Goal: Information Seeking & Learning: Learn about a topic

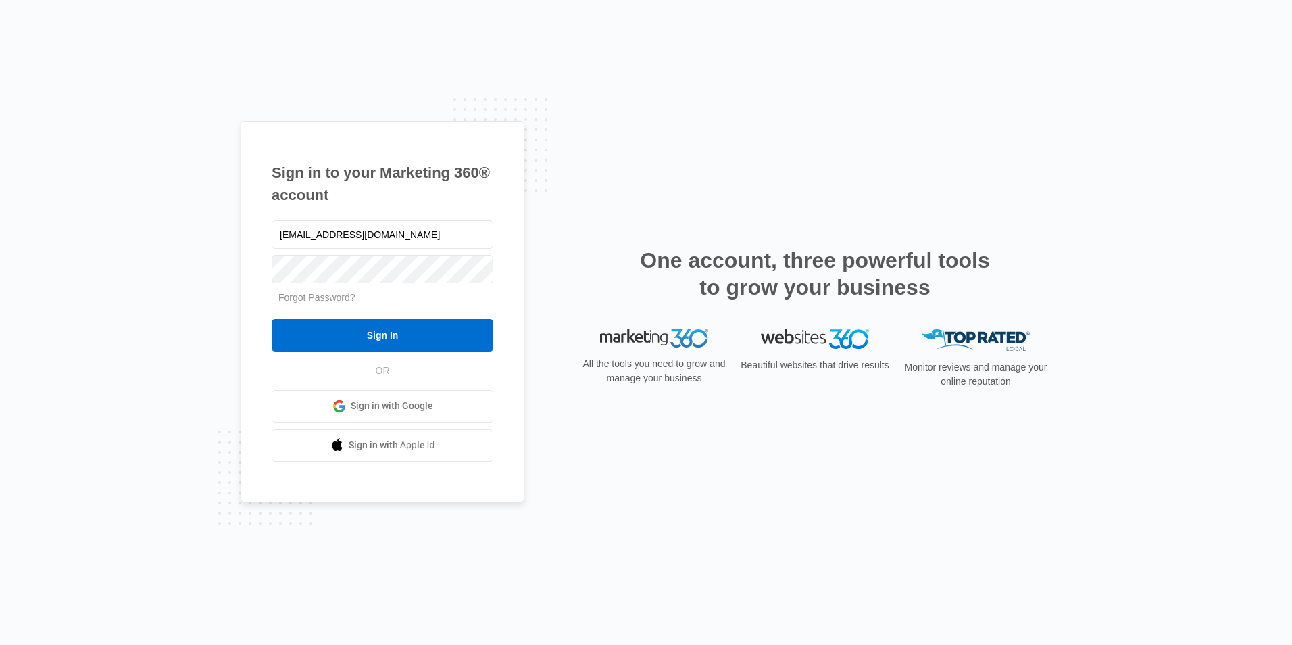
type input "[EMAIL_ADDRESS][DOMAIN_NAME]"
click at [272, 319] on input "Sign In" at bounding box center [383, 335] width 222 height 32
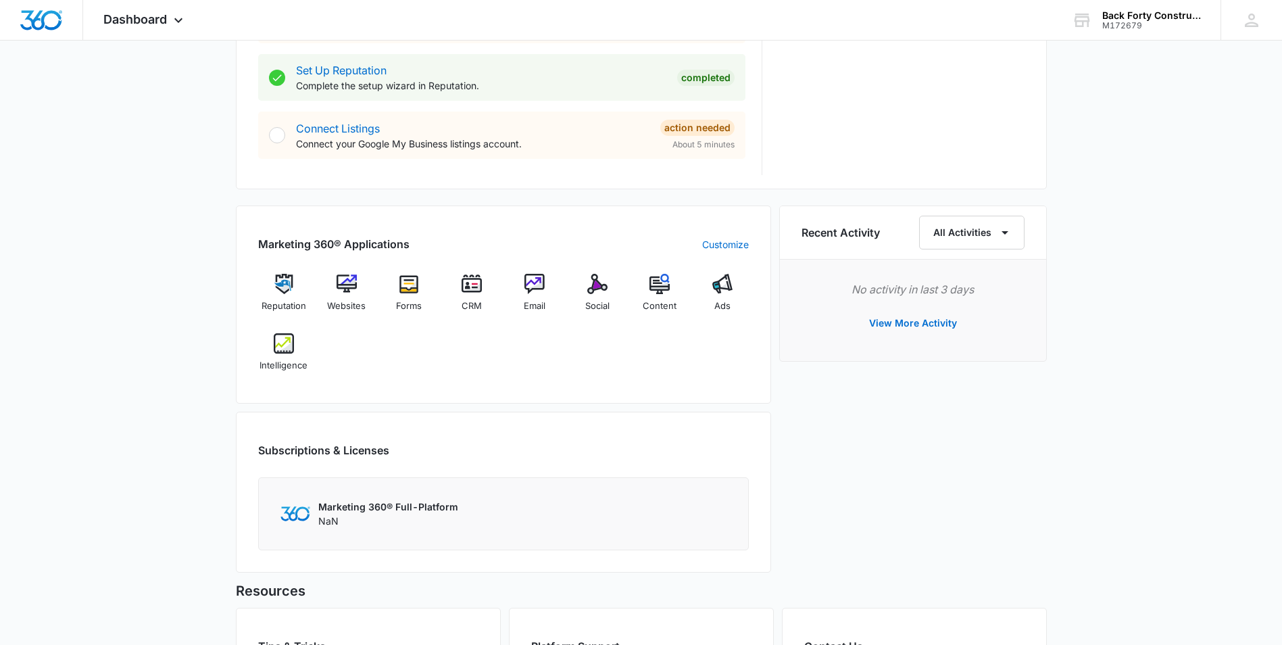
scroll to position [743, 0]
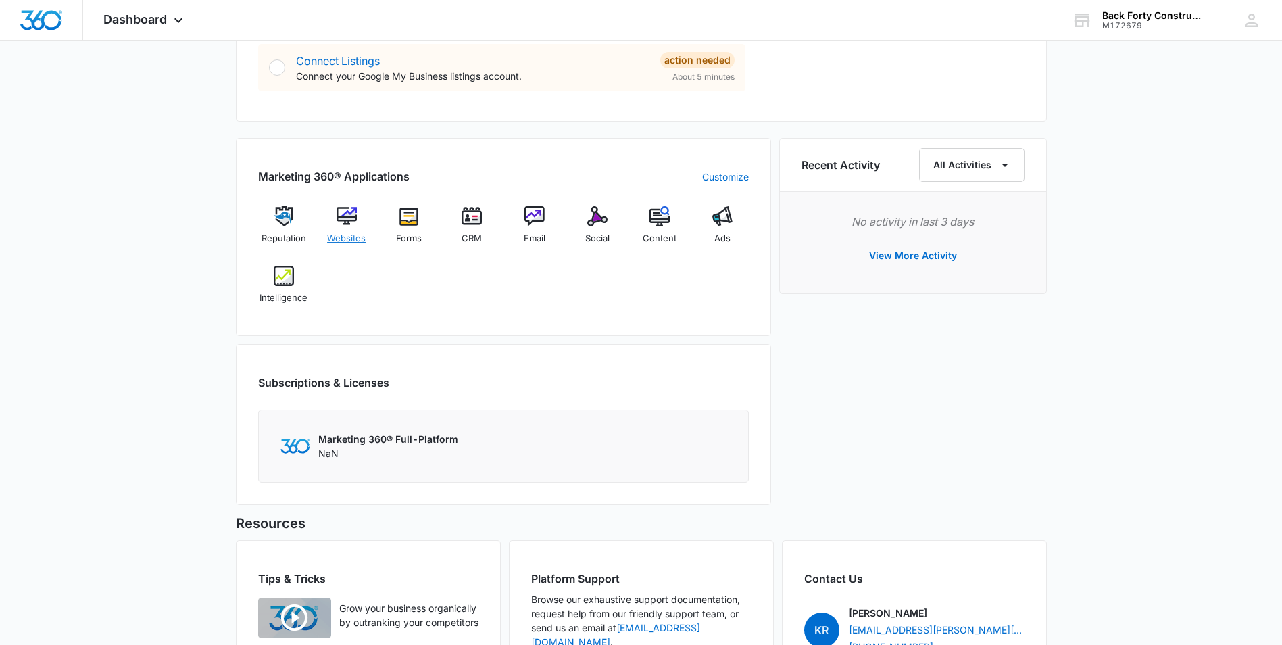
click at [349, 223] on img at bounding box center [346, 216] width 20 height 20
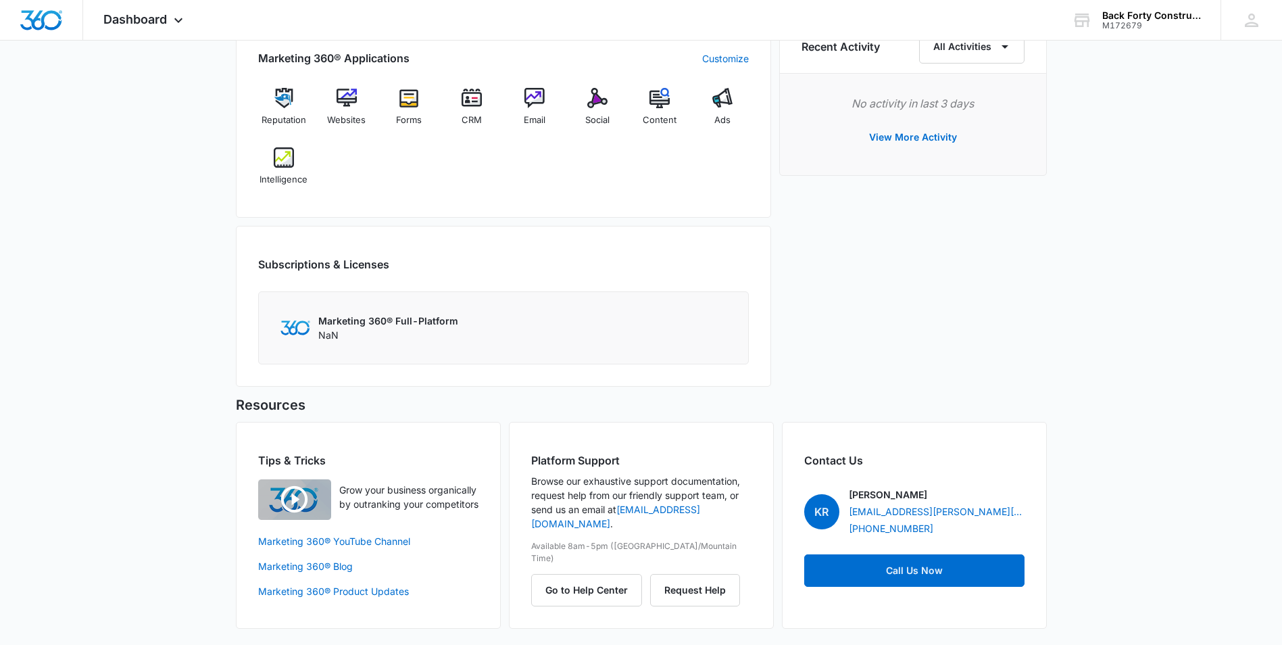
scroll to position [794, 0]
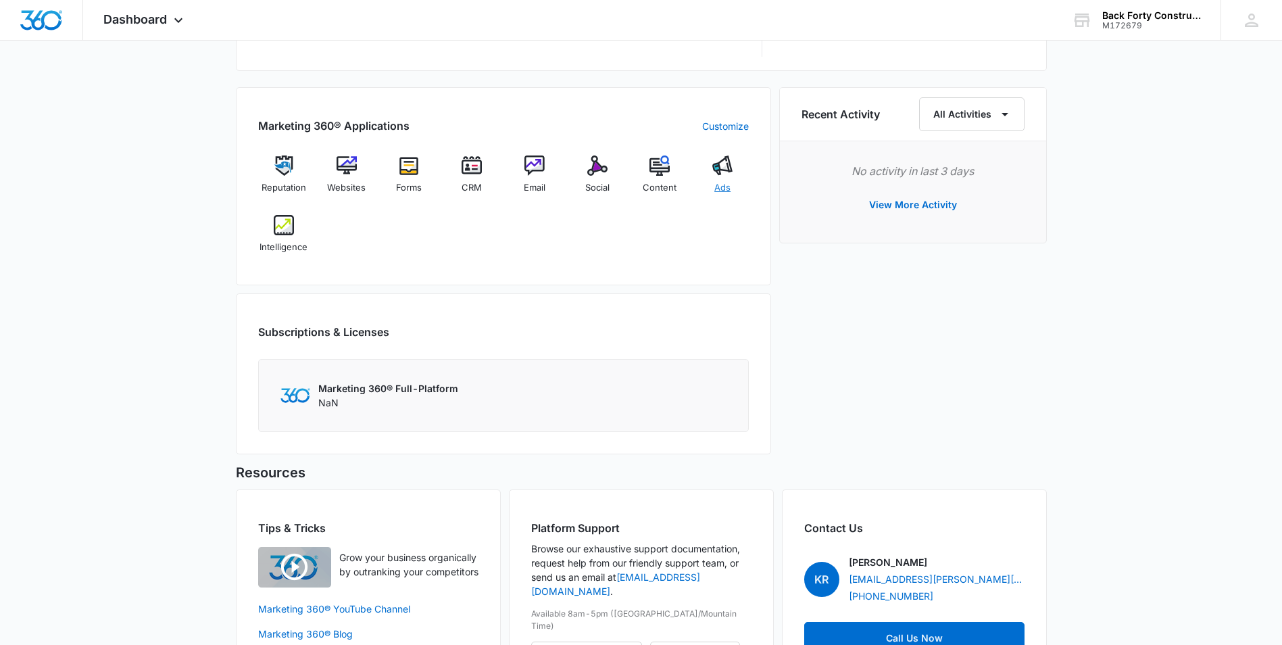
click at [725, 178] on div "Ads" at bounding box center [723, 179] width 52 height 49
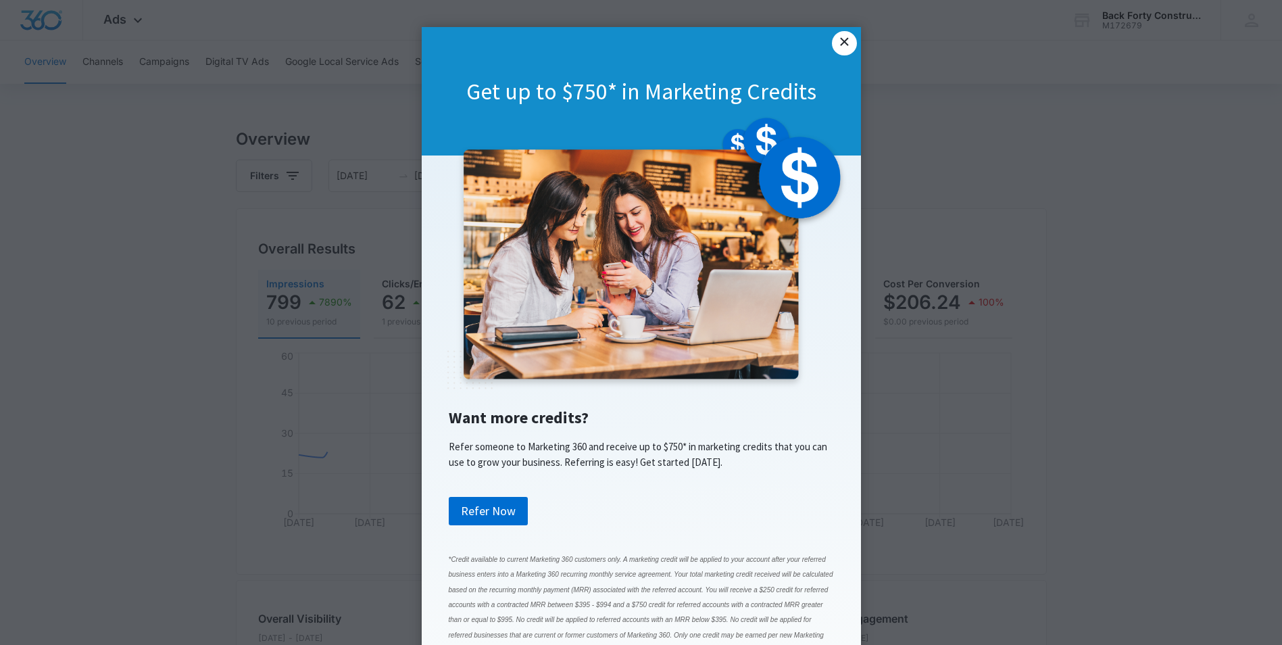
click at [839, 44] on link "×" at bounding box center [844, 43] width 24 height 24
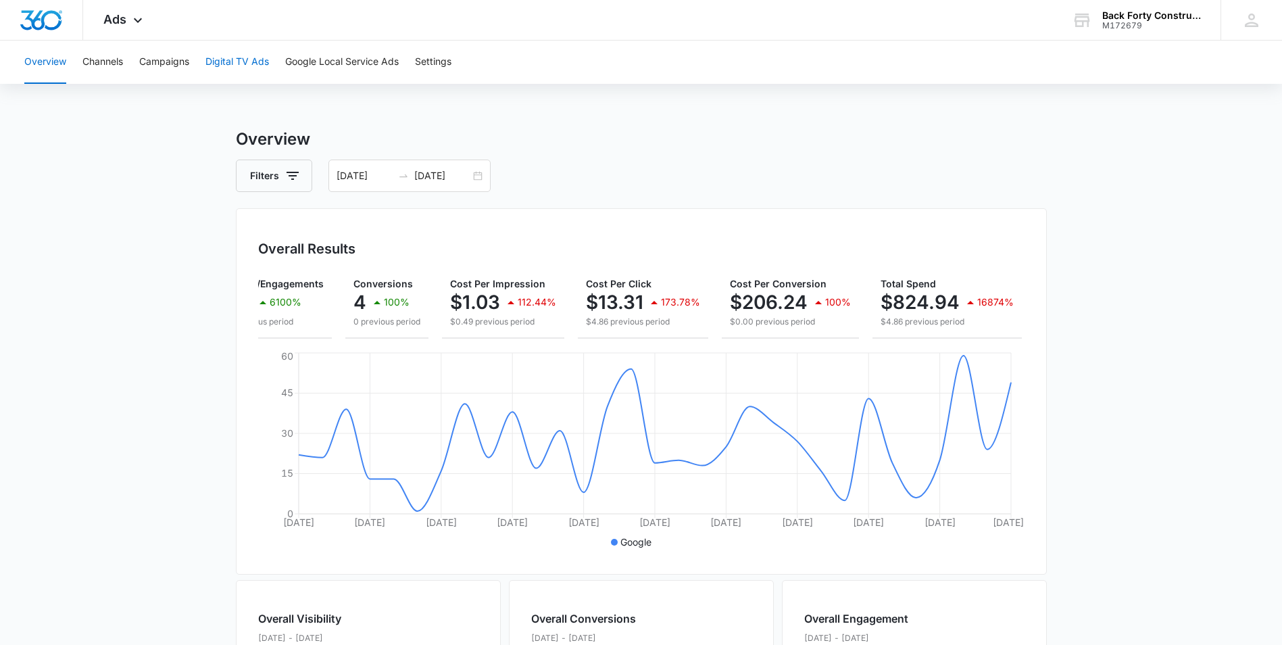
click at [228, 61] on button "Digital TV Ads" at bounding box center [237, 62] width 64 height 43
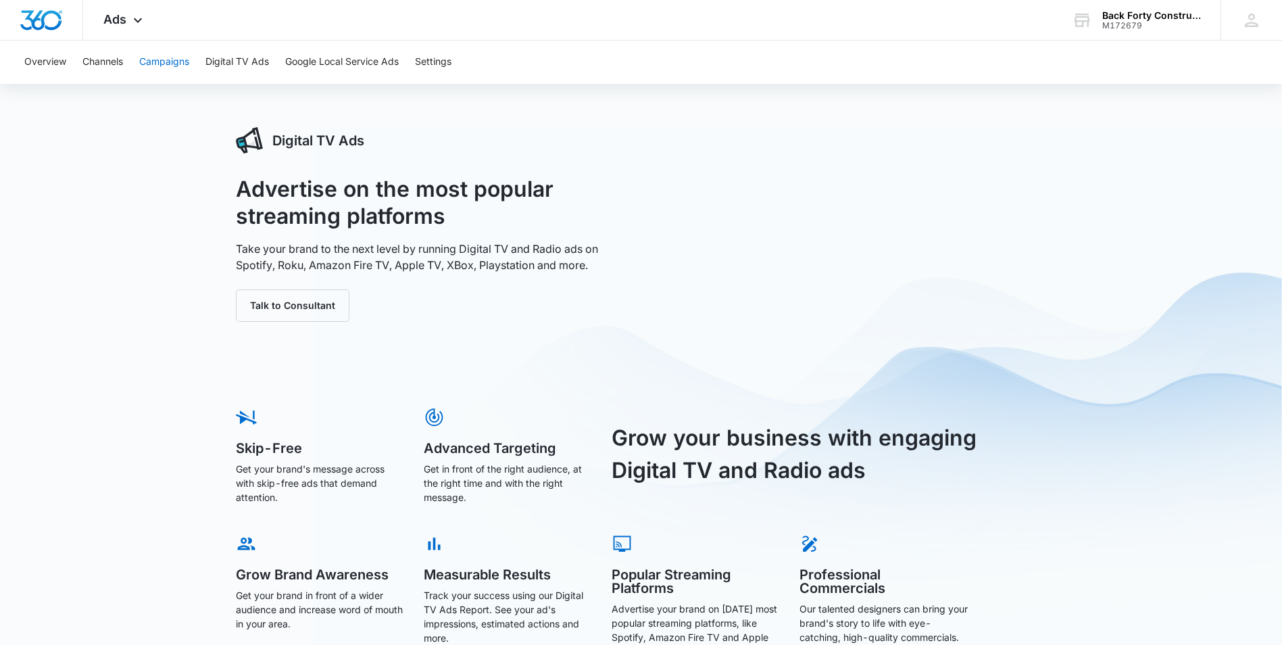
click at [166, 55] on button "Campaigns" at bounding box center [164, 62] width 50 height 43
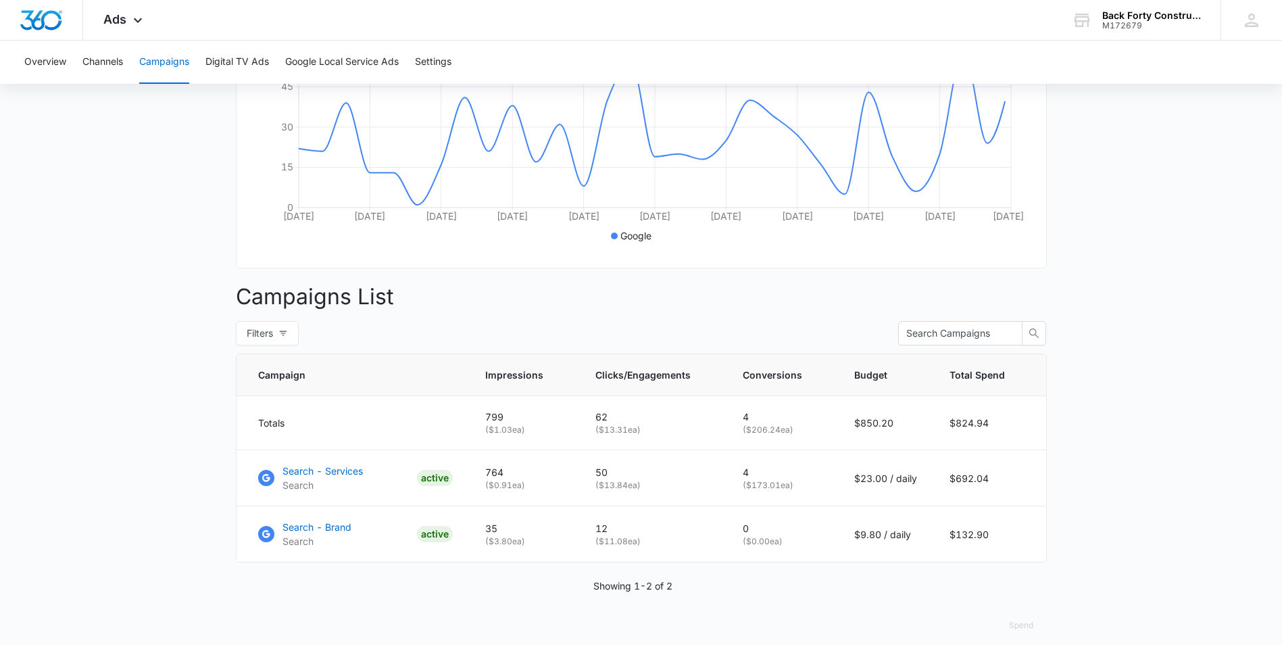
scroll to position [329, 0]
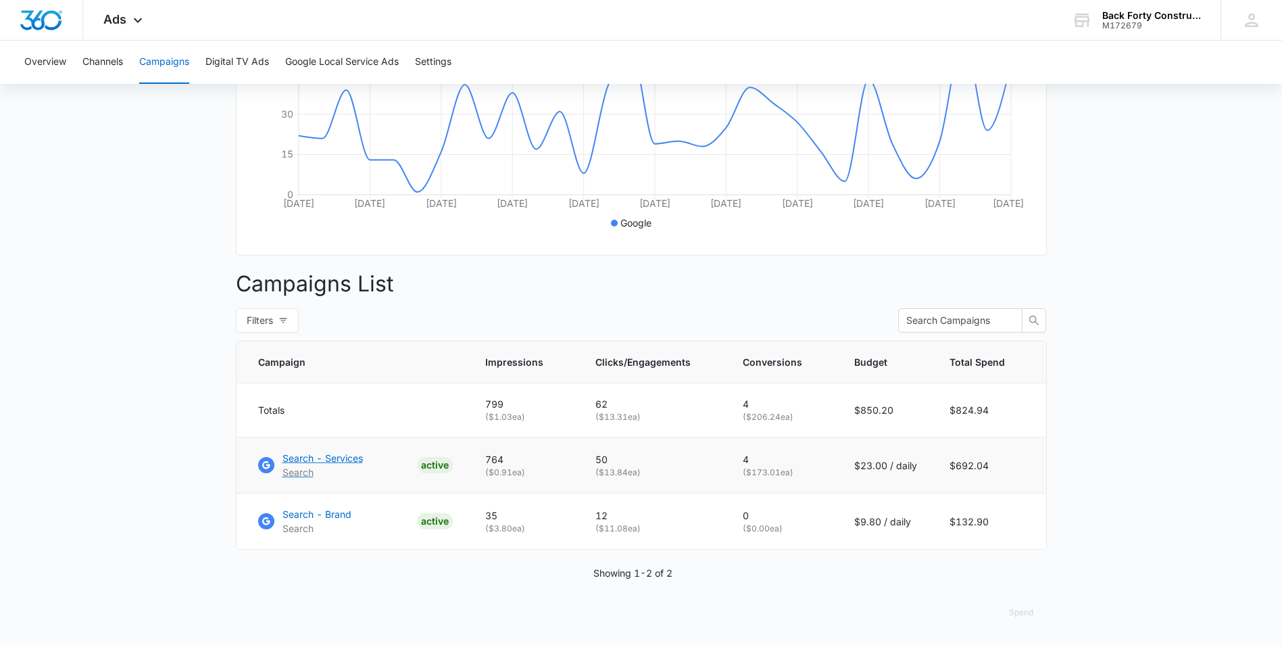
click at [330, 474] on p "Search" at bounding box center [322, 472] width 80 height 14
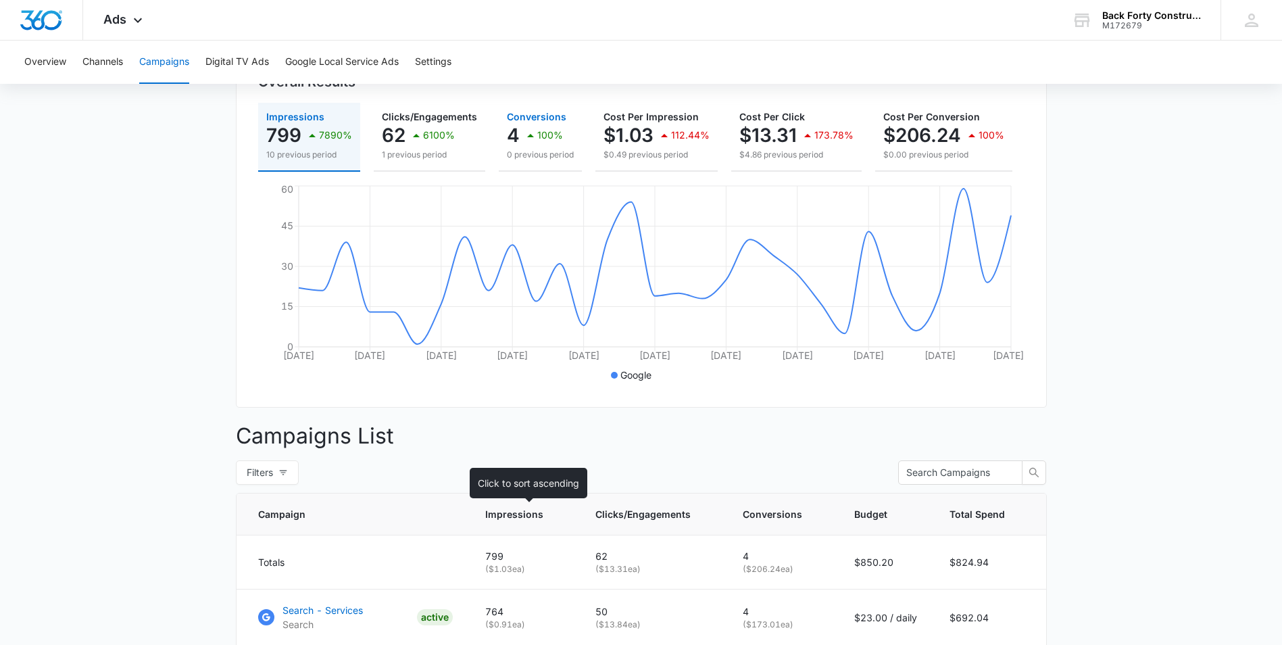
scroll to position [0, 0]
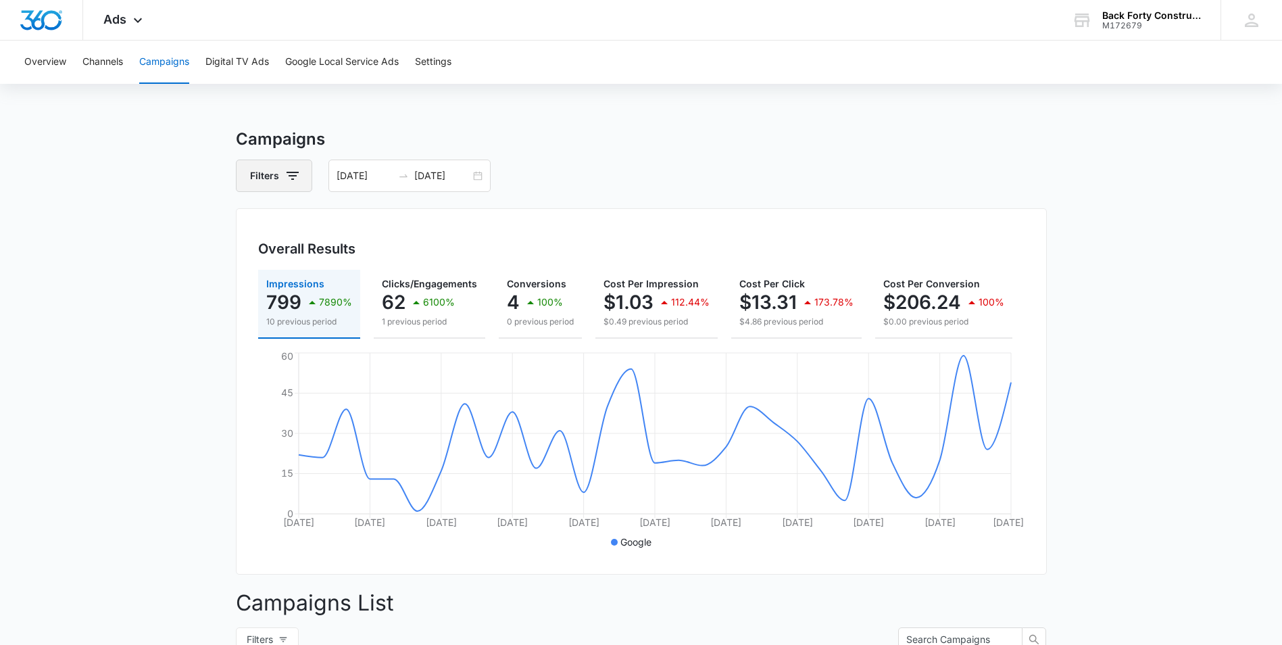
click at [303, 177] on button "Filters" at bounding box center [274, 175] width 76 height 32
click at [339, 130] on h3 "Campaigns" at bounding box center [641, 139] width 811 height 24
click at [347, 65] on button "Google Local Service Ads" at bounding box center [342, 62] width 114 height 43
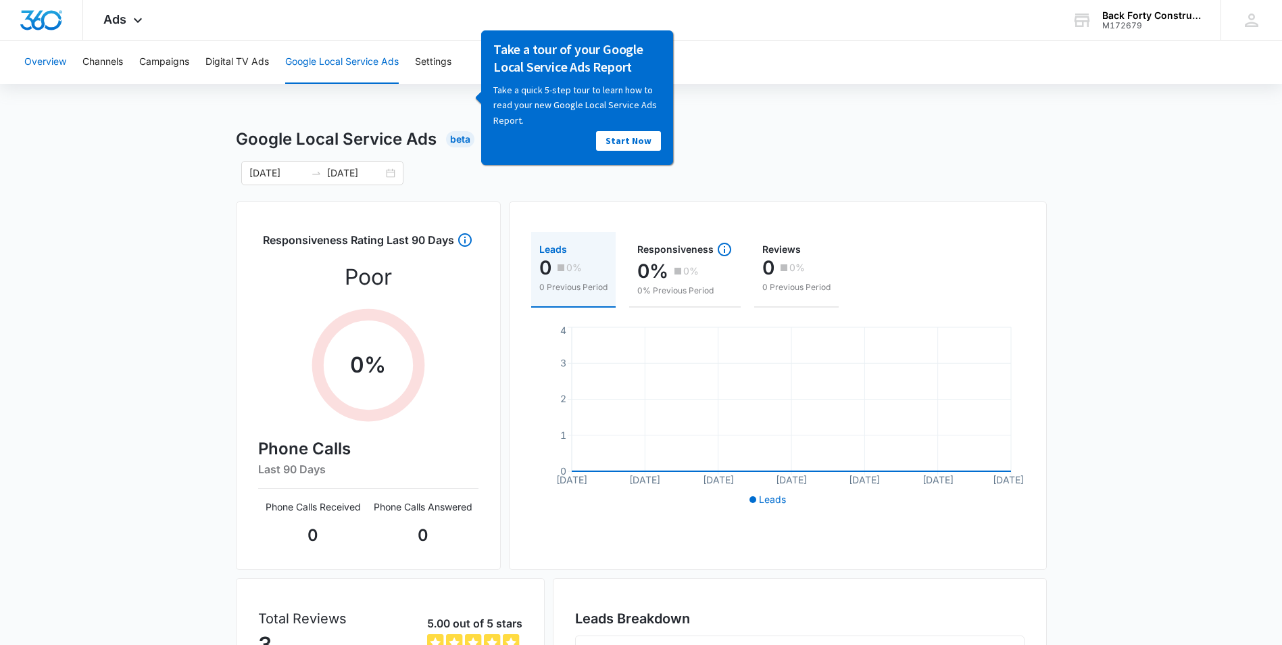
click at [45, 58] on button "Overview" at bounding box center [45, 62] width 42 height 43
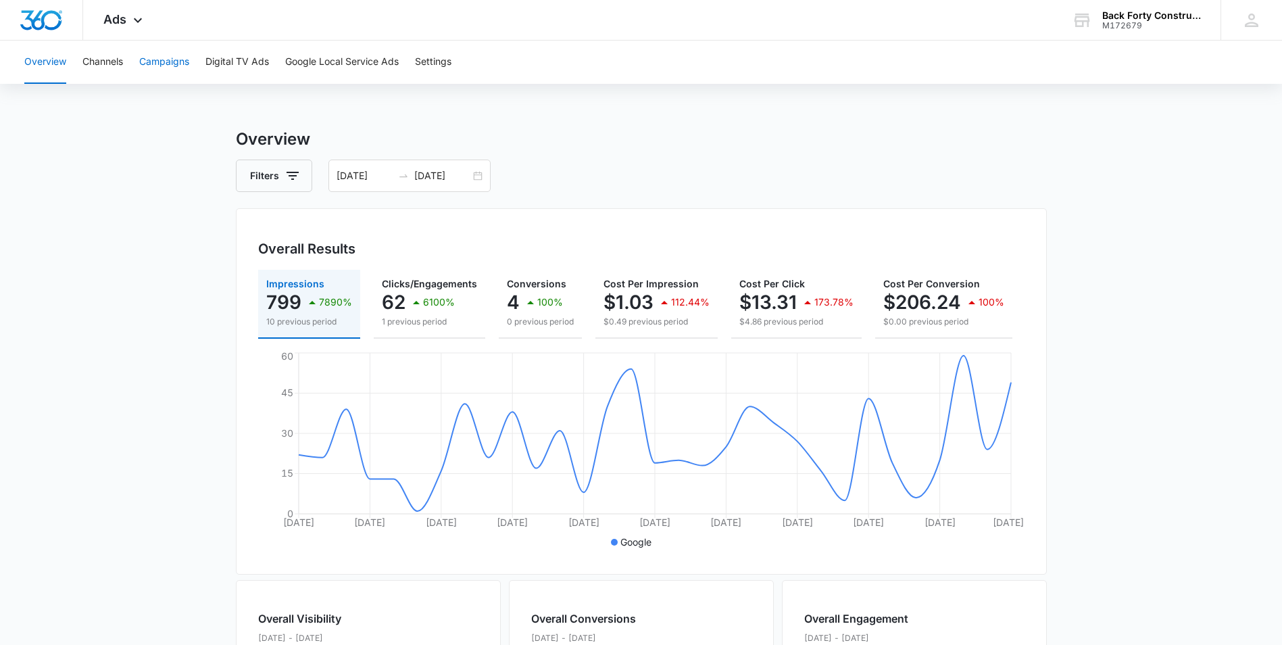
click at [168, 68] on button "Campaigns" at bounding box center [164, 62] width 50 height 43
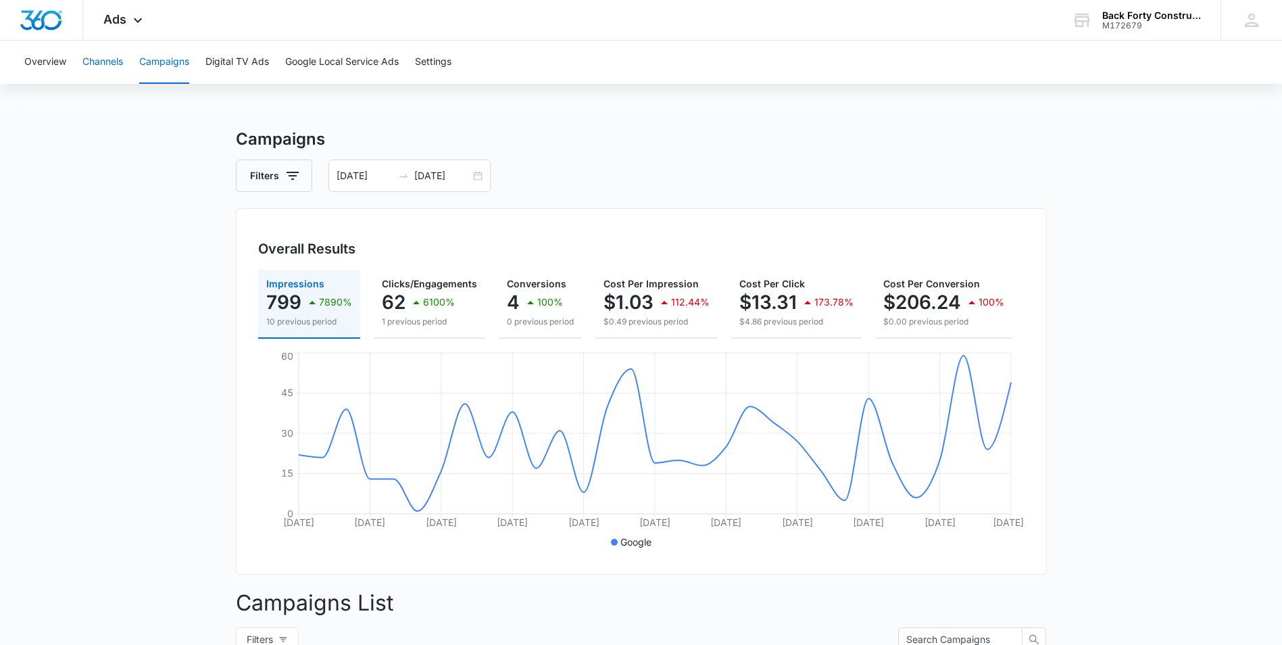
click at [97, 65] on button "Channels" at bounding box center [102, 62] width 41 height 43
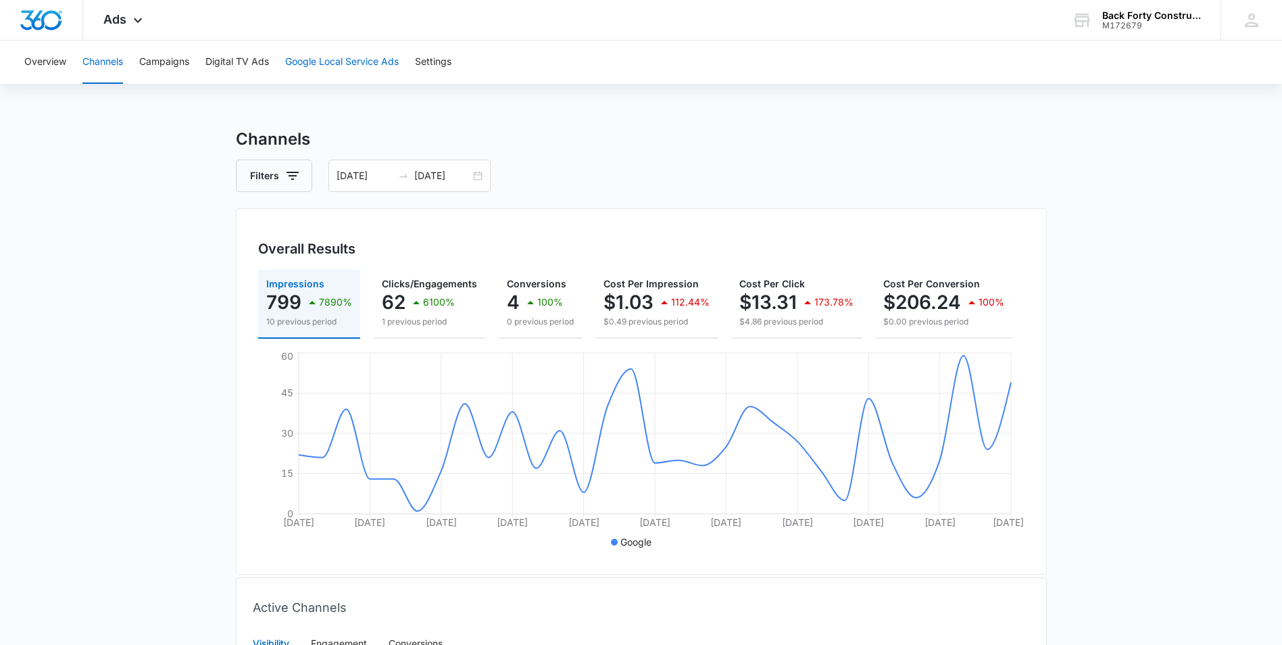
click at [343, 61] on button "Google Local Service Ads" at bounding box center [342, 62] width 114 height 43
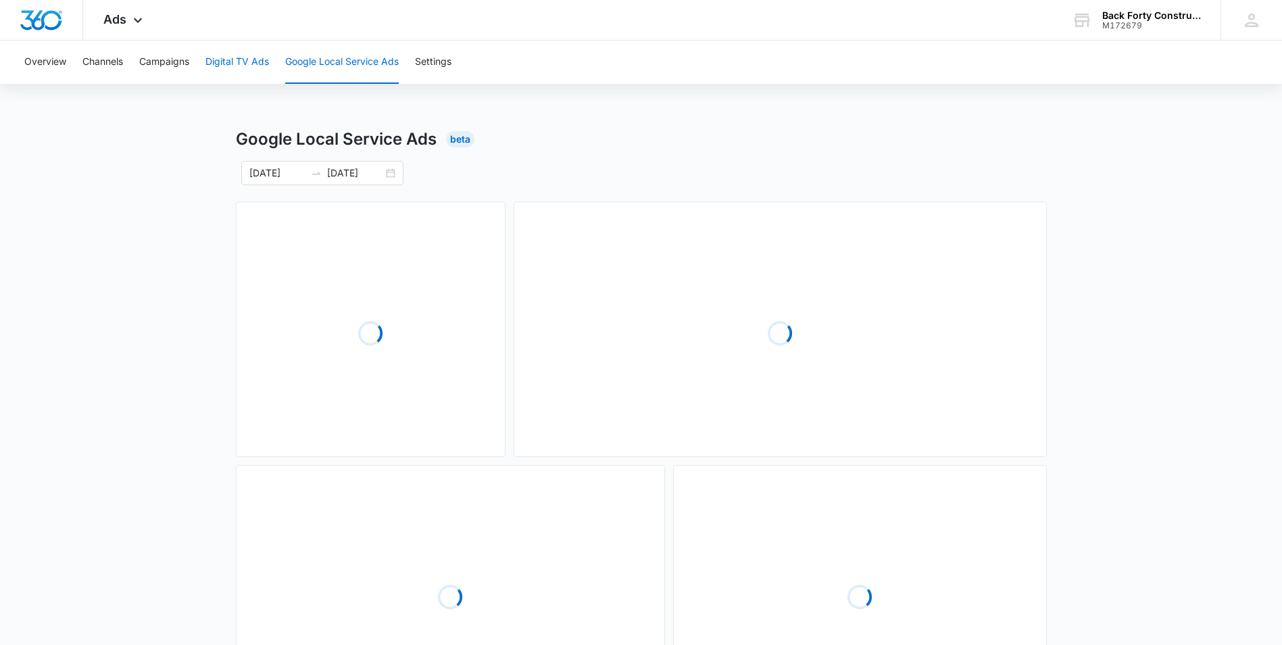
click at [246, 64] on button "Digital TV Ads" at bounding box center [237, 62] width 64 height 43
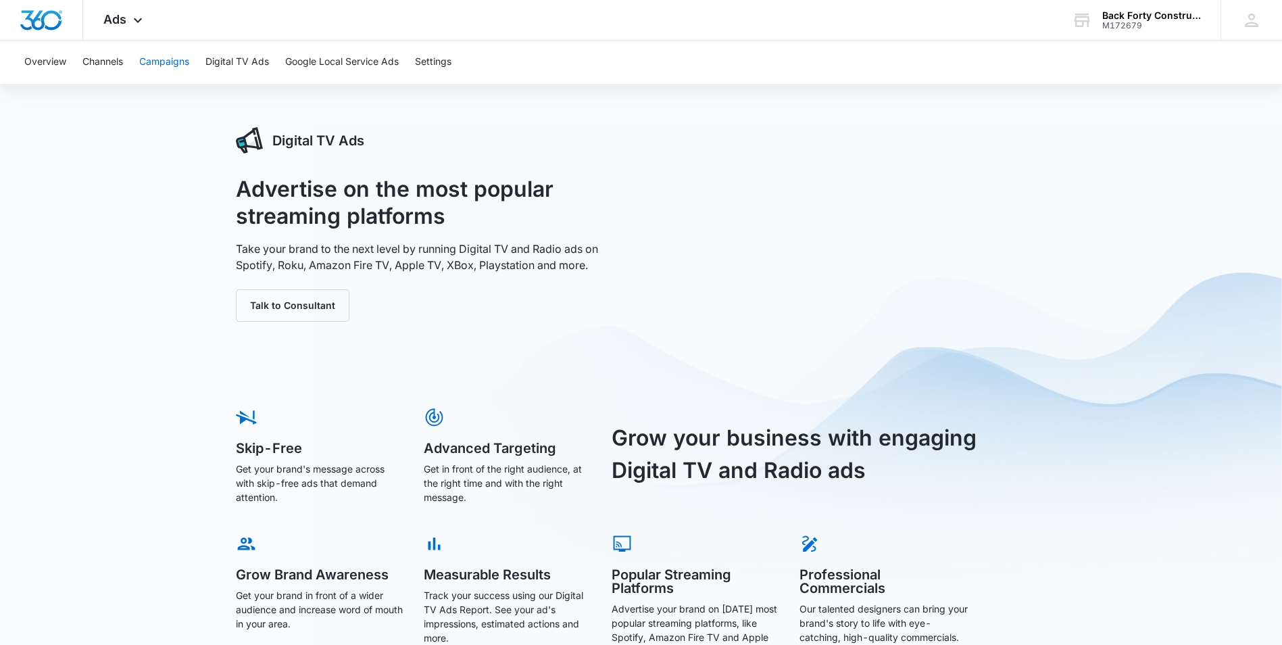
click at [159, 67] on button "Campaigns" at bounding box center [164, 62] width 50 height 43
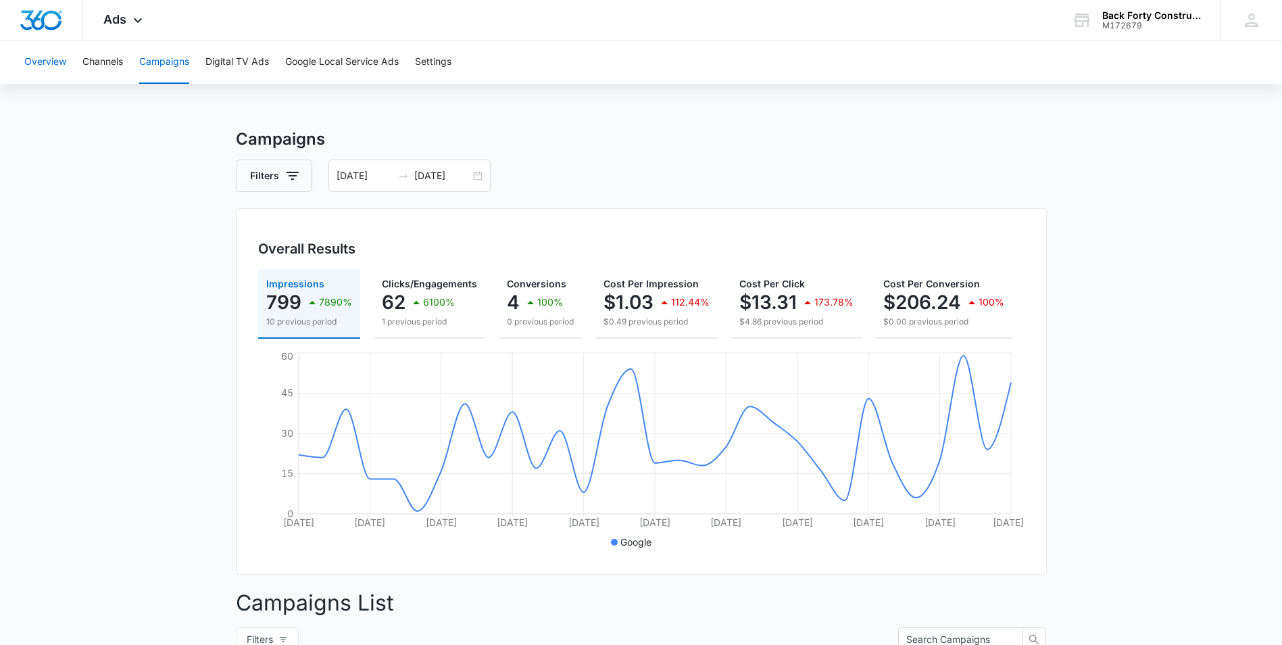
click at [49, 66] on button "Overview" at bounding box center [45, 62] width 42 height 43
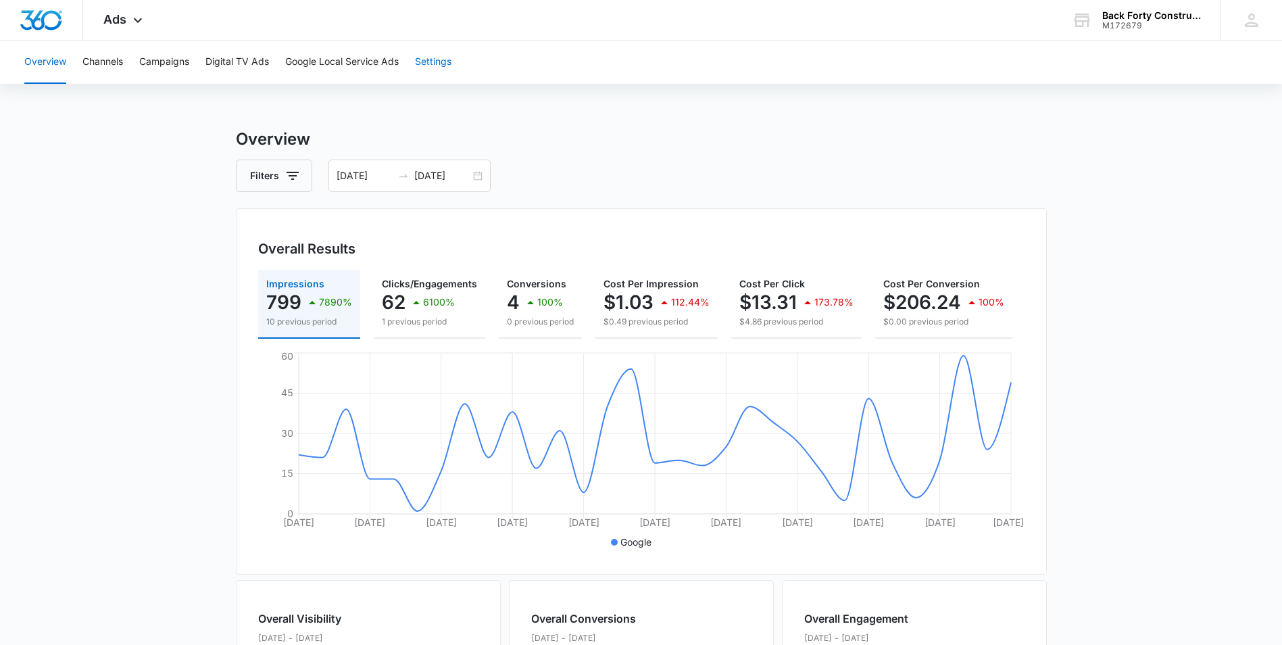
click at [435, 61] on button "Settings" at bounding box center [433, 62] width 36 height 43
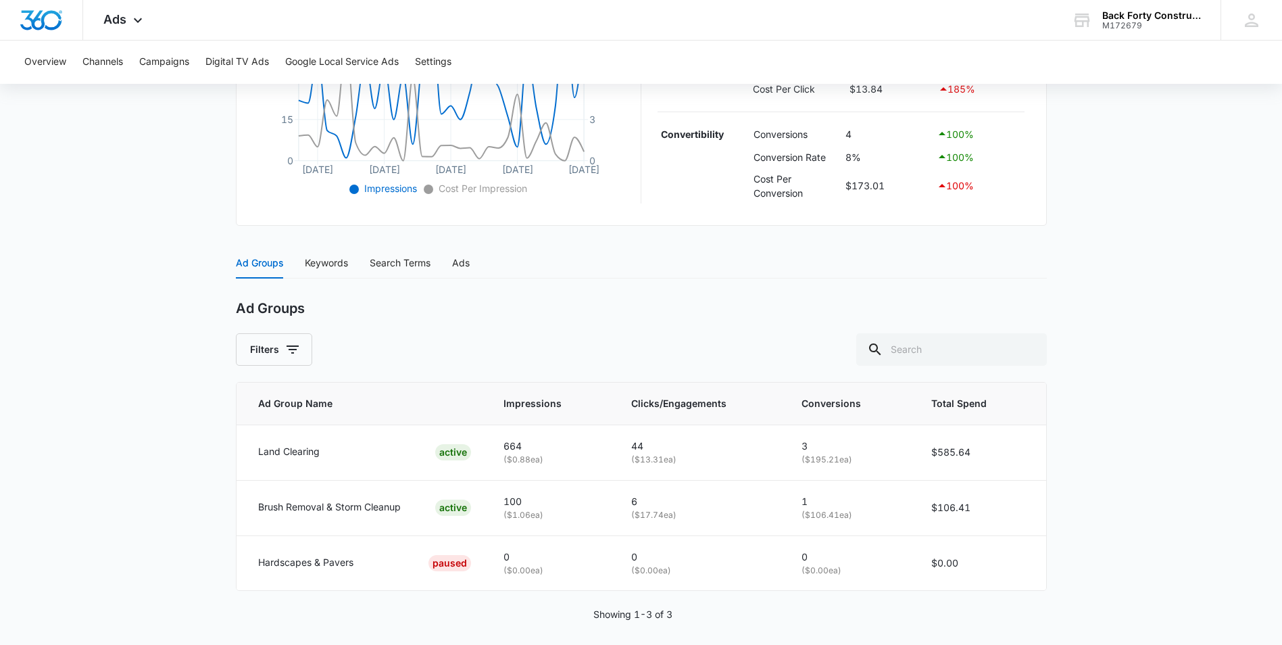
scroll to position [405, 0]
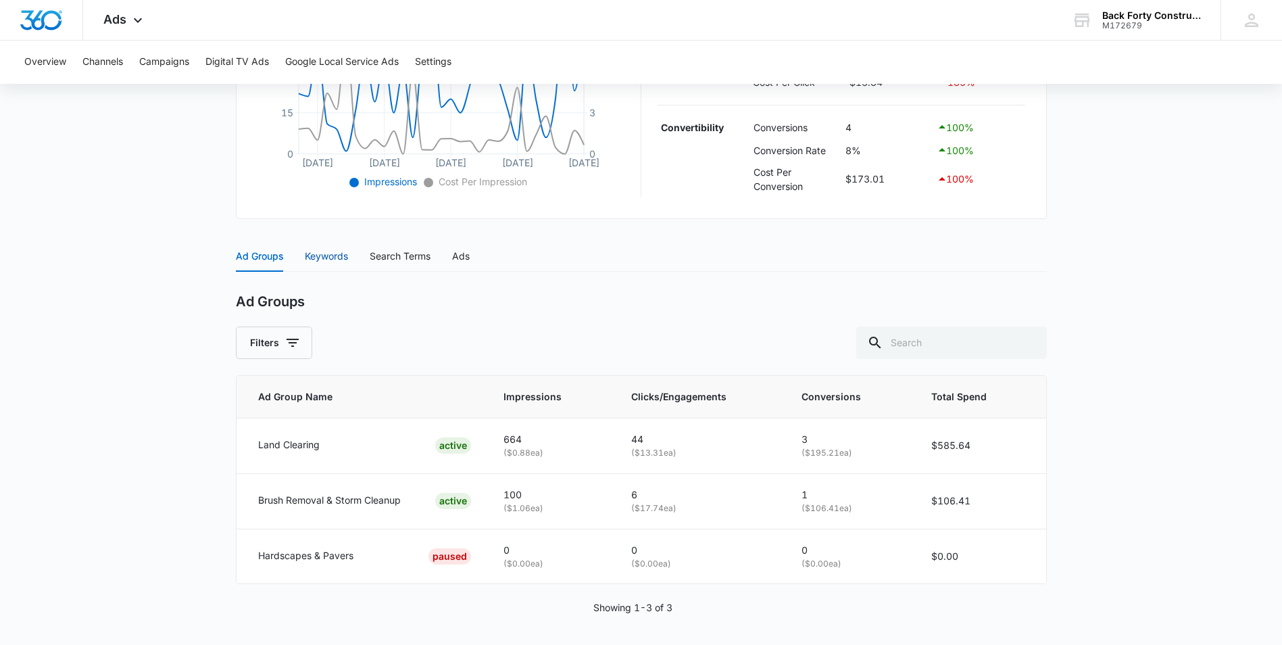
click at [322, 257] on div "Keywords" at bounding box center [326, 256] width 43 height 15
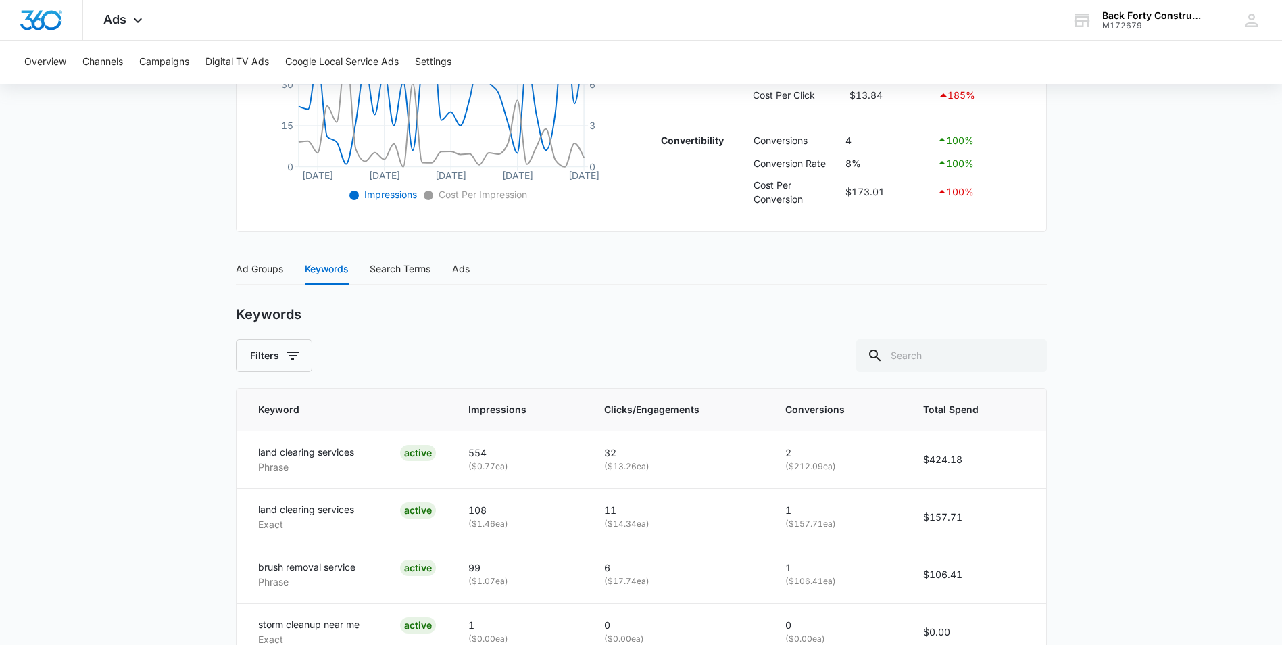
scroll to position [327, 0]
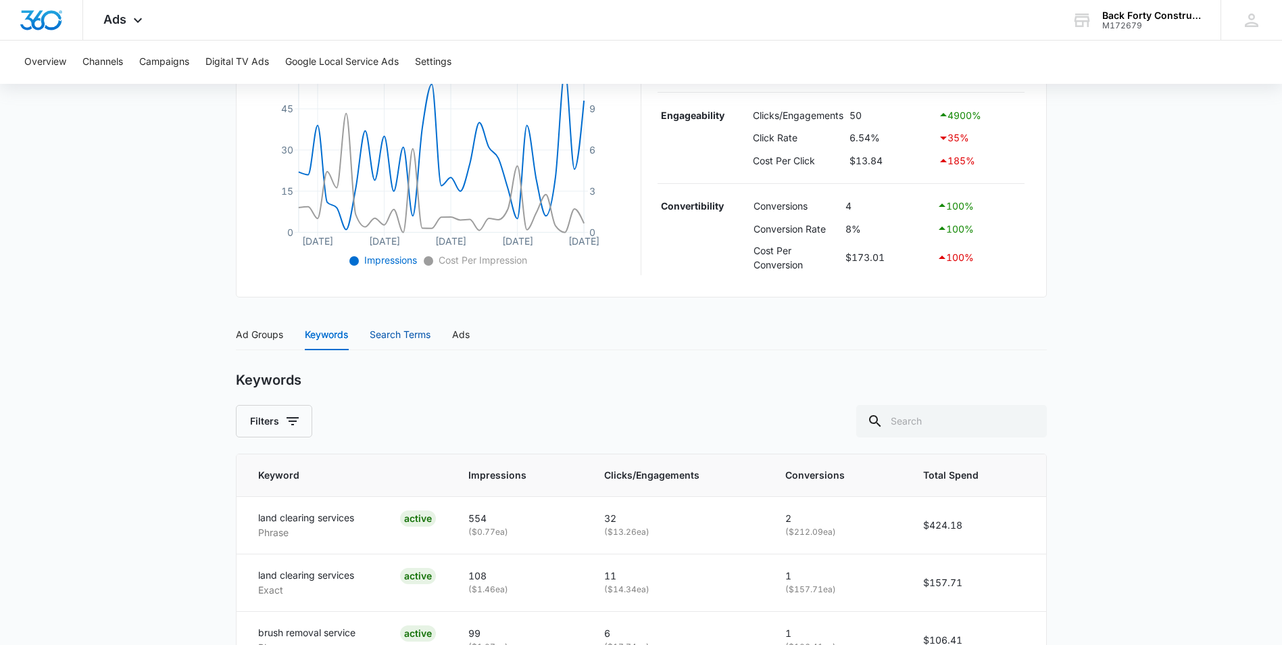
click at [413, 330] on div "Search Terms" at bounding box center [400, 334] width 61 height 15
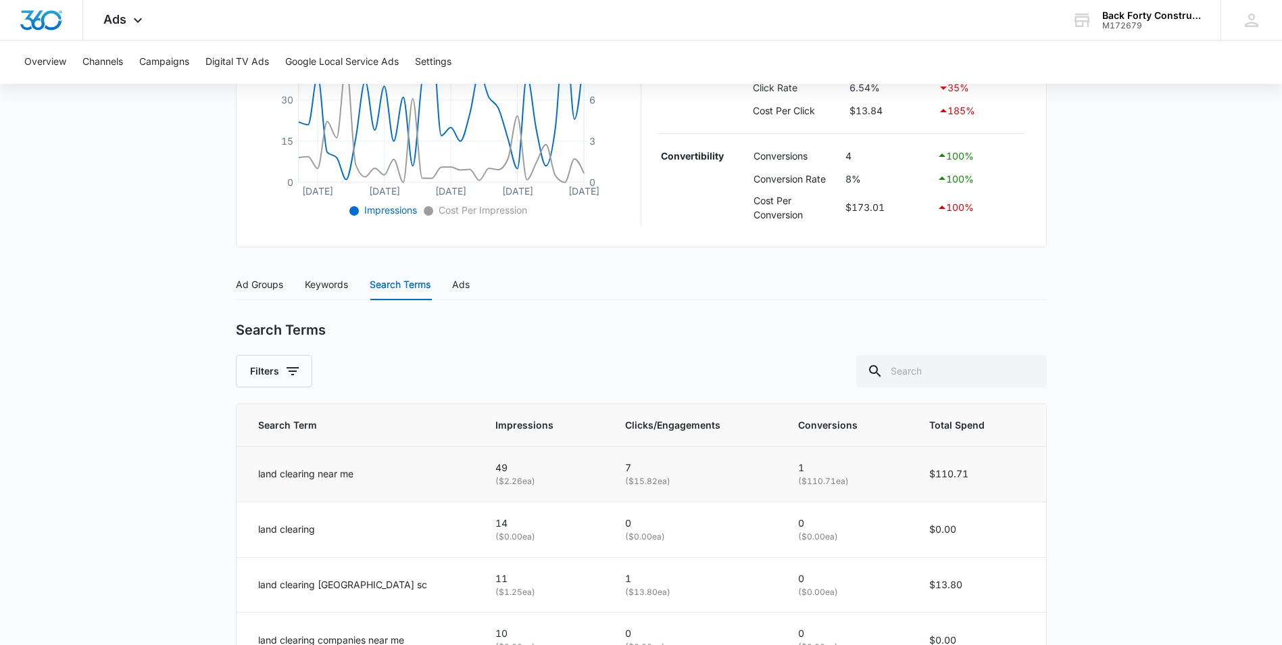
scroll to position [401, 0]
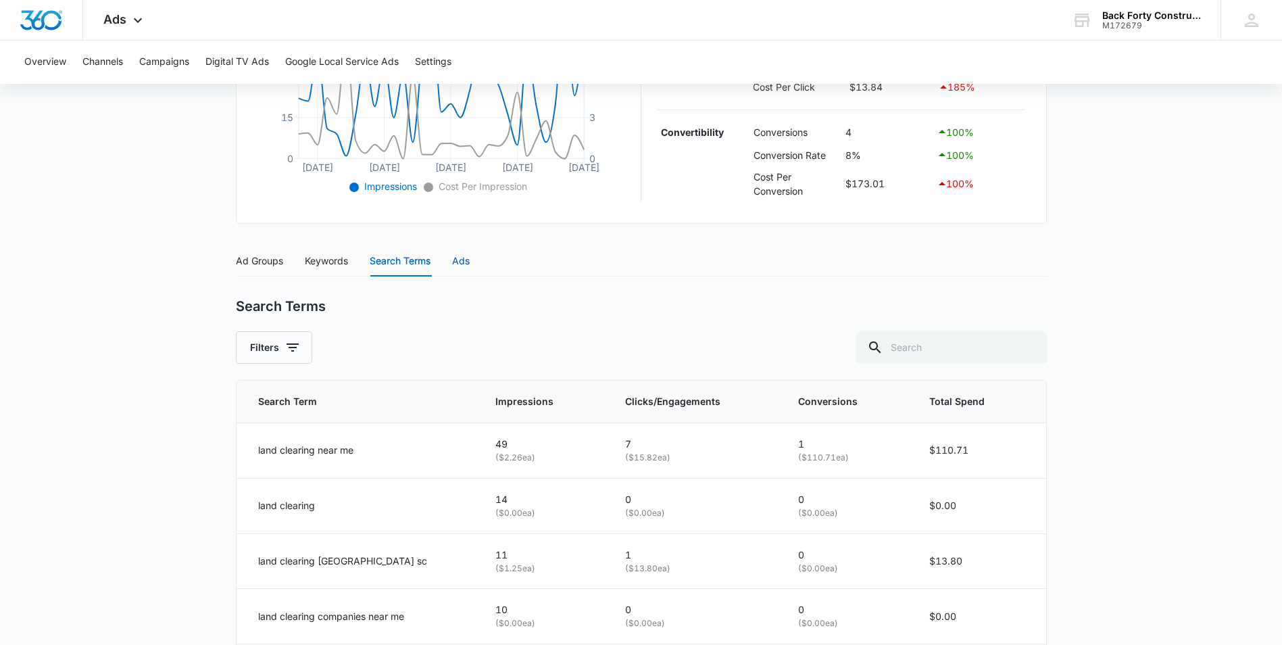
click at [469, 261] on div "Ads" at bounding box center [461, 260] width 18 height 15
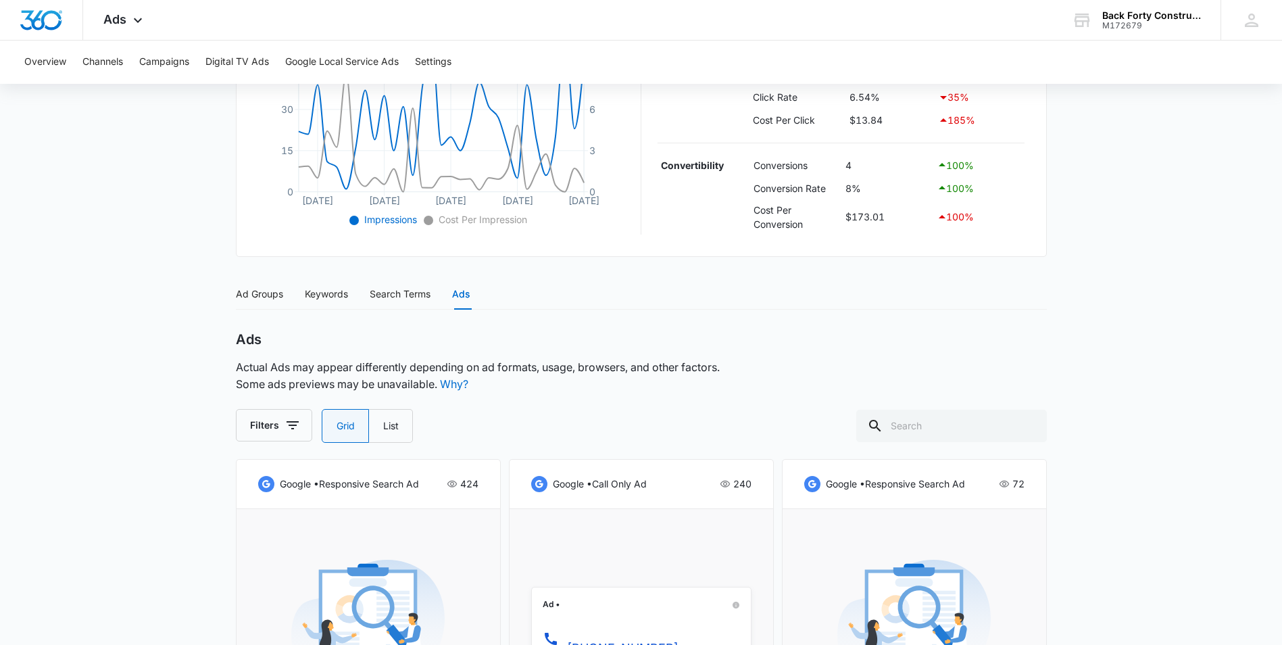
scroll to position [266, 0]
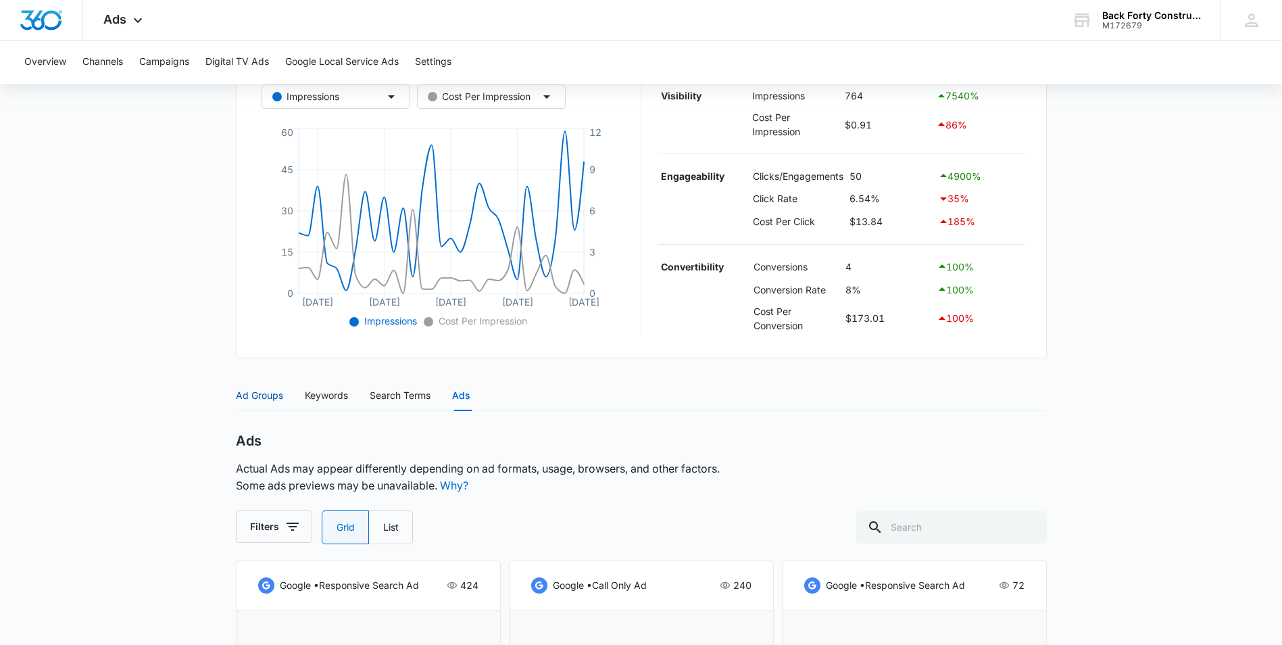
click at [261, 399] on div "Ad Groups" at bounding box center [259, 395] width 47 height 15
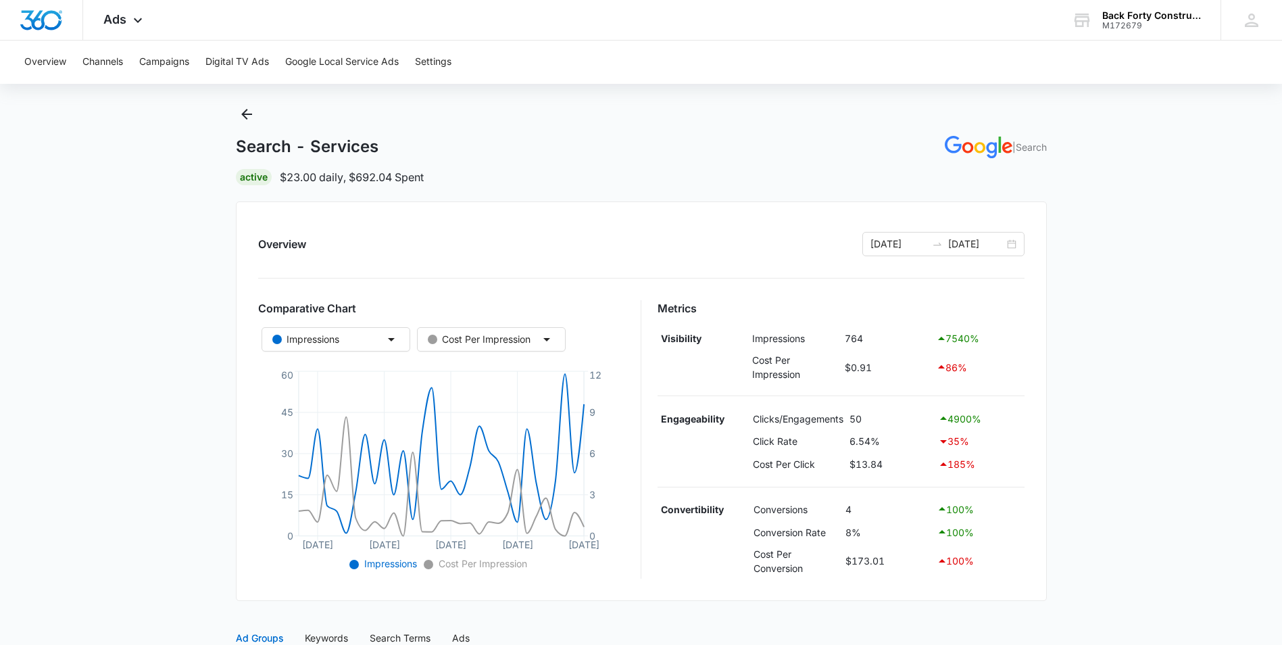
scroll to position [0, 0]
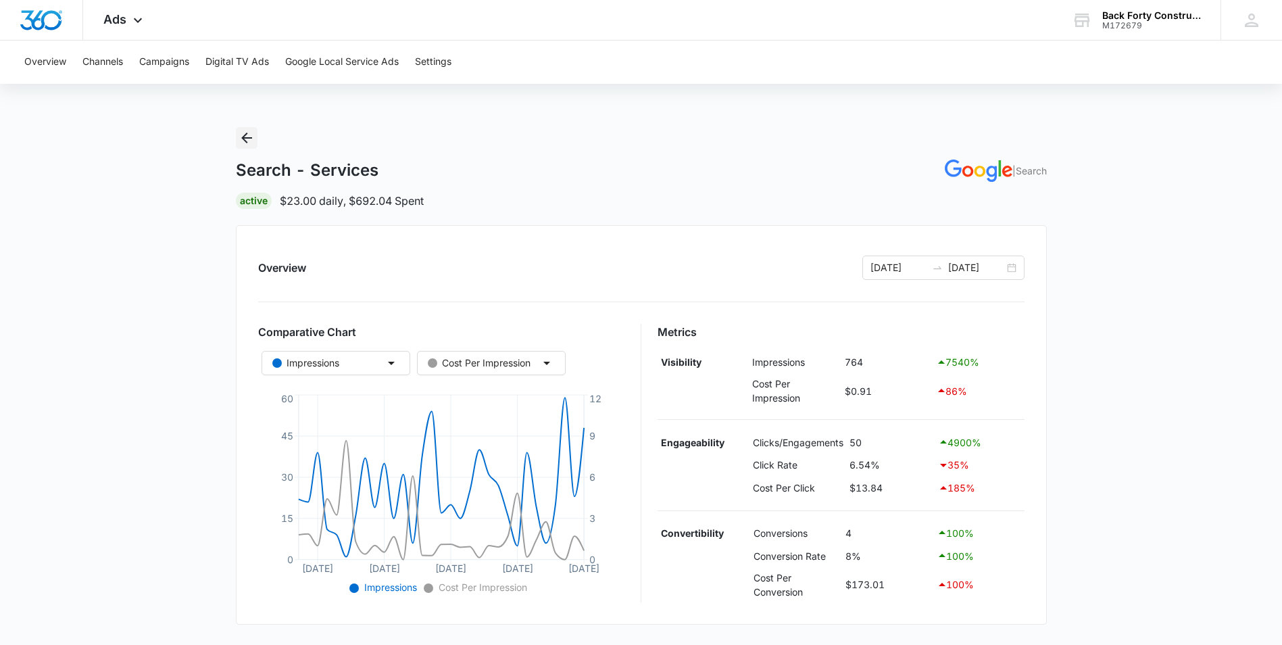
click at [244, 139] on icon "Back" at bounding box center [246, 137] width 11 height 11
